Goal: Task Accomplishment & Management: Complete application form

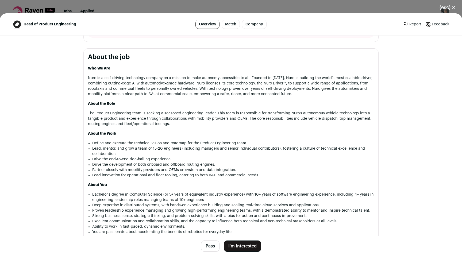
scroll to position [240, 0]
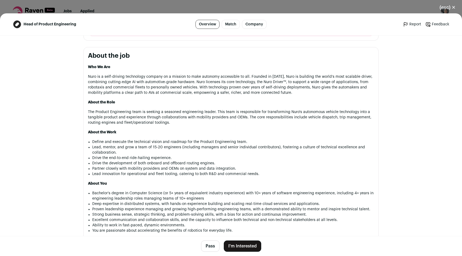
click at [243, 245] on button "I'm Interested" at bounding box center [242, 246] width 37 height 11
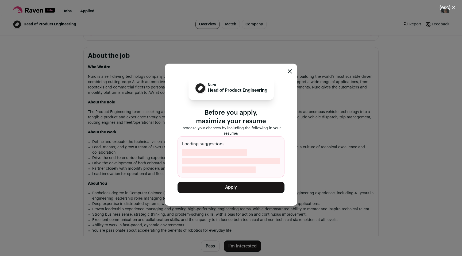
click at [226, 185] on button "Apply" at bounding box center [231, 187] width 107 height 11
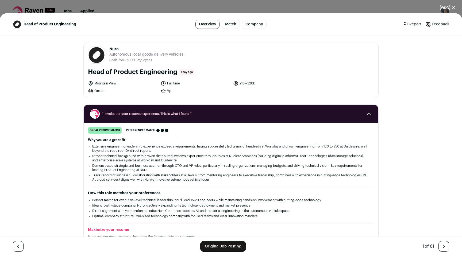
click at [450, 5] on button "(esc) ✕" at bounding box center [447, 8] width 29 height 12
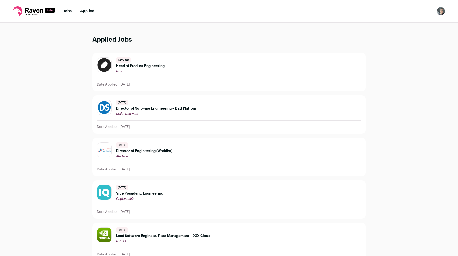
click at [66, 11] on link "Jobs" at bounding box center [67, 11] width 8 height 4
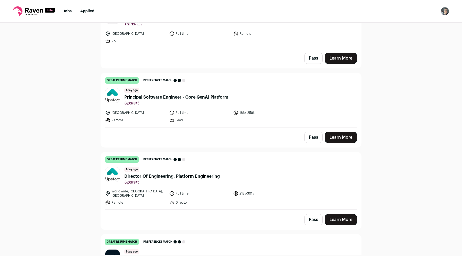
scroll to position [84, 0]
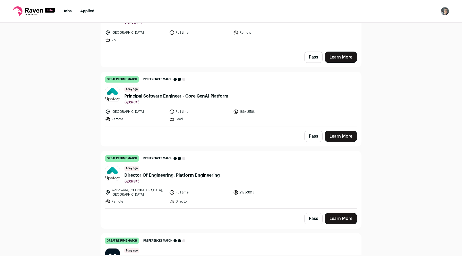
click at [159, 174] on span "Director Of Engineering, Platform Engineering" at bounding box center [171, 175] width 95 height 6
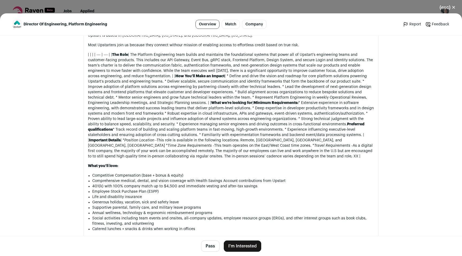
scroll to position [416, 0]
click at [241, 250] on button "I'm Interested" at bounding box center [242, 246] width 37 height 11
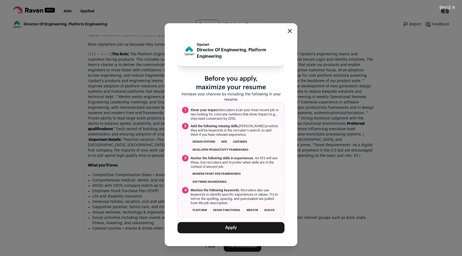
click at [233, 233] on button "Apply" at bounding box center [231, 227] width 107 height 11
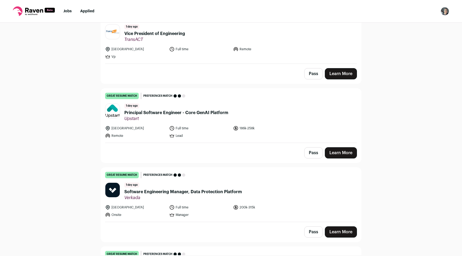
scroll to position [60, 0]
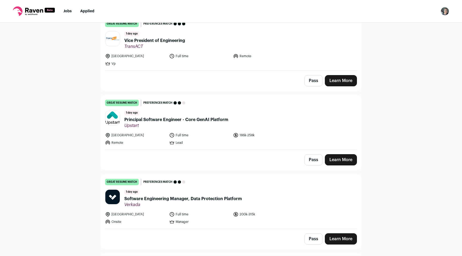
click at [308, 159] on button "Pass" at bounding box center [313, 159] width 18 height 11
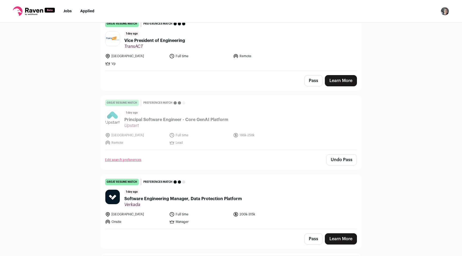
click at [310, 83] on button "Pass" at bounding box center [313, 80] width 18 height 11
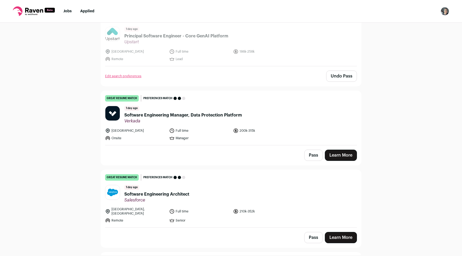
scroll to position [145, 0]
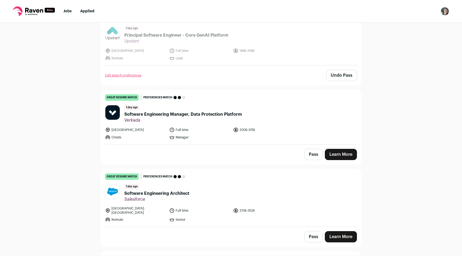
click at [344, 154] on link "Learn More" at bounding box center [341, 154] width 32 height 11
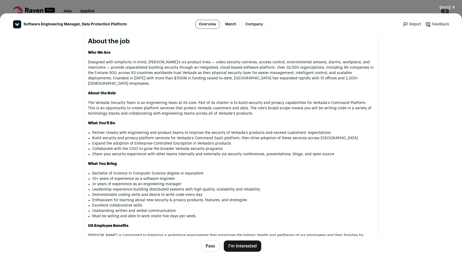
scroll to position [286, 0]
click at [245, 248] on button "I'm Interested" at bounding box center [242, 246] width 37 height 11
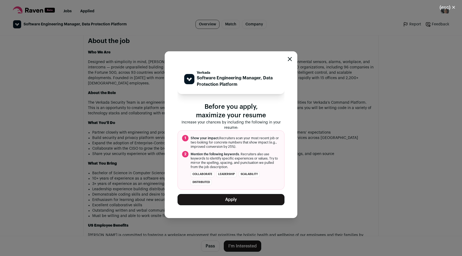
click at [232, 203] on button "Apply" at bounding box center [231, 199] width 107 height 11
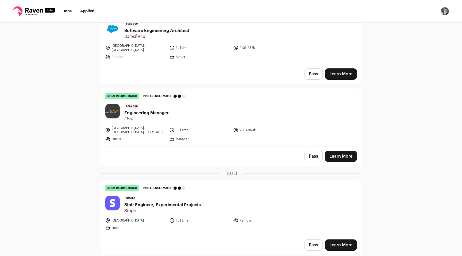
scroll to position [251, 0]
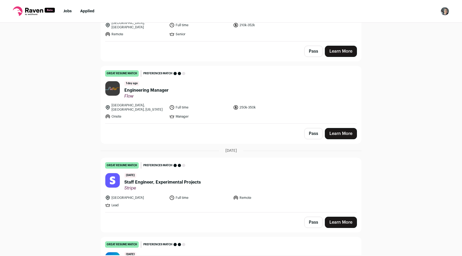
click at [141, 87] on span "Engineering Manager" at bounding box center [146, 90] width 44 height 6
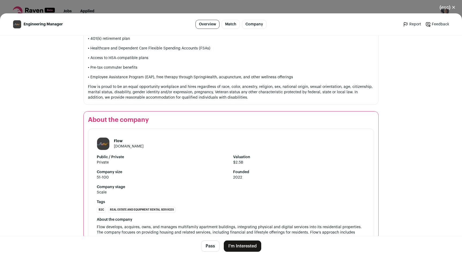
scroll to position [538, 0]
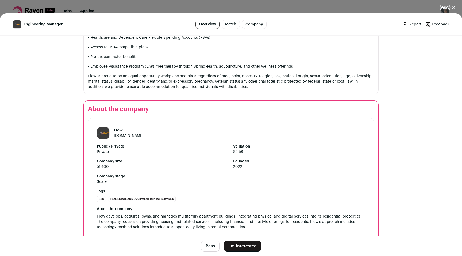
click at [247, 246] on button "I'm Interested" at bounding box center [242, 246] width 37 height 11
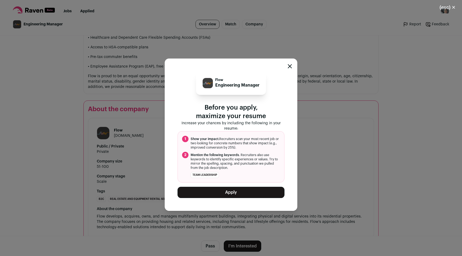
click at [235, 191] on button "Apply" at bounding box center [231, 192] width 107 height 11
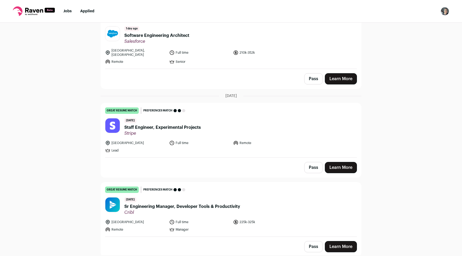
scroll to position [0, 0]
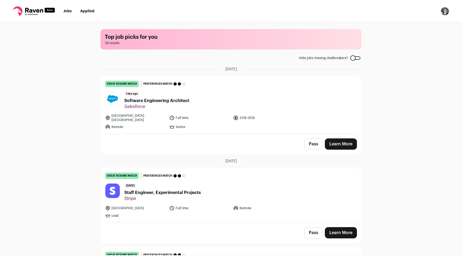
click at [69, 10] on link "Jobs" at bounding box center [67, 11] width 8 height 4
click at [84, 12] on link "Applied" at bounding box center [87, 11] width 14 height 4
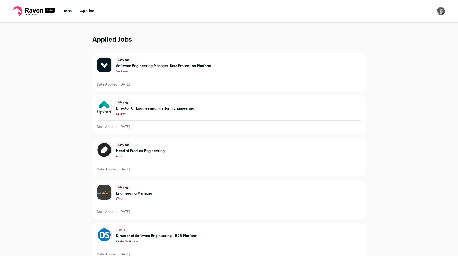
click at [135, 194] on span "Engineering Manager" at bounding box center [134, 193] width 36 height 4
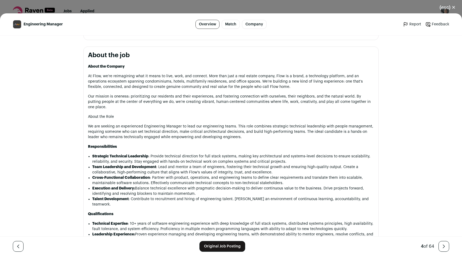
scroll to position [307, 0]
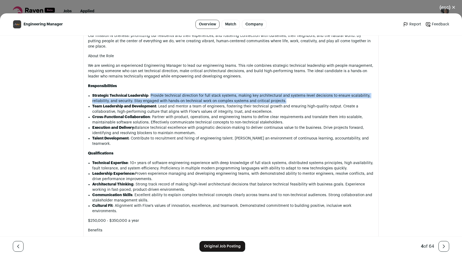
drag, startPoint x: 149, startPoint y: 86, endPoint x: 282, endPoint y: 92, distance: 133.5
click at [282, 93] on li "Strategic Technical Leadership : Provide technical direction for full stack sys…" at bounding box center [233, 98] width 282 height 11
copy li "Provide technical direction for full stack systems, making key architectural an…"
click at [92, 105] on strong "Team Leadership and Development" at bounding box center [124, 107] width 64 height 4
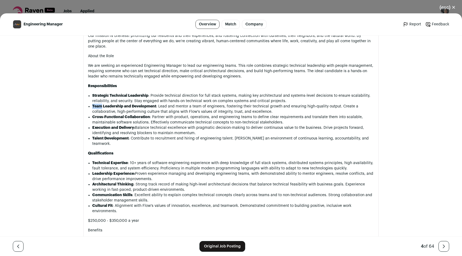
click at [92, 105] on strong "Team Leadership and Development" at bounding box center [124, 107] width 64 height 4
click at [153, 105] on strong "Team Leadership and Development" at bounding box center [124, 107] width 64 height 4
drag, startPoint x: 155, startPoint y: 98, endPoint x: 90, endPoint y: 100, distance: 64.7
click at [92, 104] on li "Team Leadership and Development : Lead and mentor a team of engineers, fosterin…" at bounding box center [233, 109] width 282 height 11
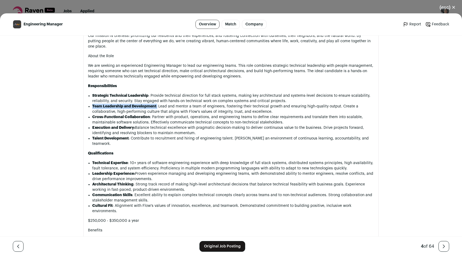
copy li "Team Leadership and Development :"
click at [92, 115] on strong "Cross-Functional Collaboration" at bounding box center [121, 117] width 58 height 4
drag, startPoint x: 91, startPoint y: 108, endPoint x: 151, endPoint y: 107, distance: 59.6
click at [151, 114] on li "Cross-Functional Collaboration : Partner with product, operations, and engineer…" at bounding box center [233, 119] width 282 height 11
click at [129, 126] on strong "Execution and Delivery:" at bounding box center [113, 128] width 43 height 4
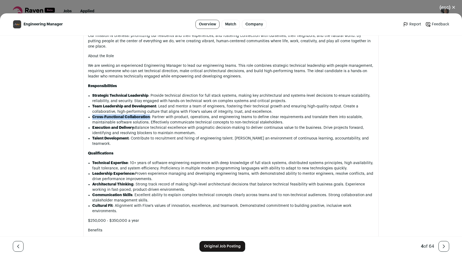
drag, startPoint x: 90, startPoint y: 108, endPoint x: 147, endPoint y: 109, distance: 57.0
click at [147, 109] on div "About the Company At [GEOGRAPHIC_DATA], we’re reimagining what it means to live…" at bounding box center [231, 162] width 286 height 318
click at [160, 104] on li "Team Leadership and Development : Lead and mentor a team of engineers, fosterin…" at bounding box center [233, 109] width 282 height 11
